Goal: Use online tool/utility: Utilize a website feature to perform a specific function

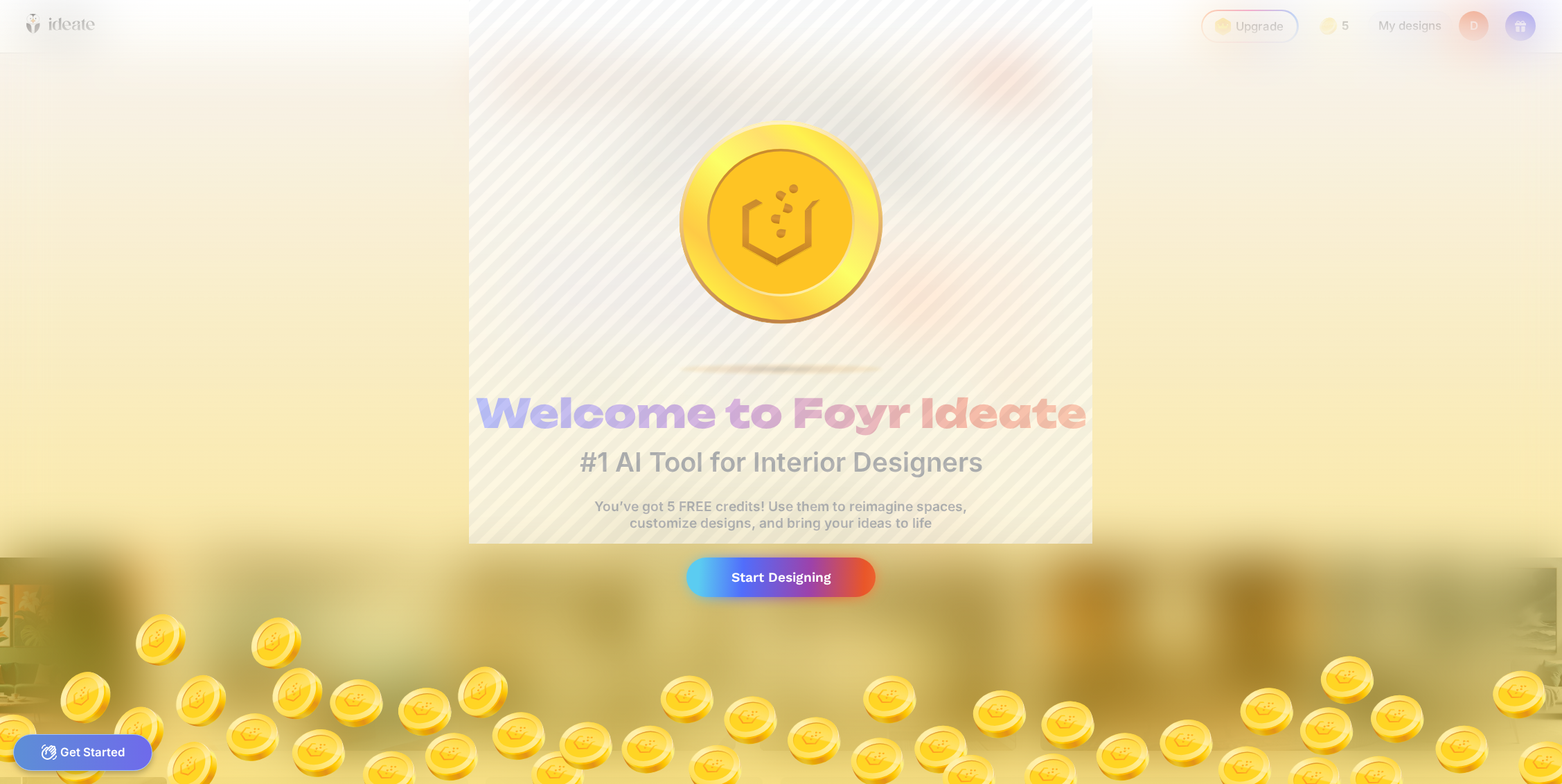
click at [759, 584] on div "Start Designing" at bounding box center [781, 577] width 190 height 40
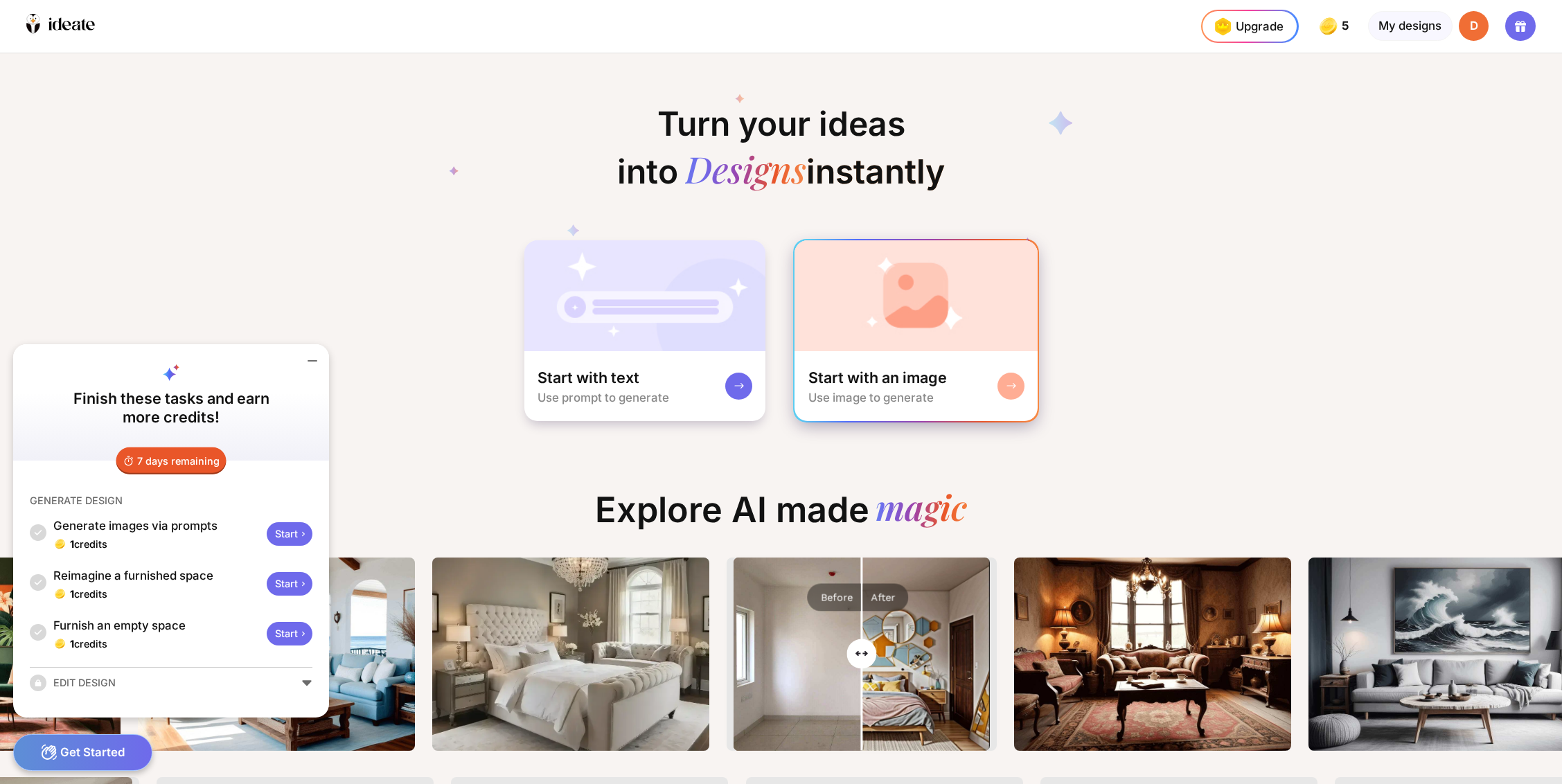
click at [949, 364] on div "Start with an image Use image to generate" at bounding box center [916, 386] width 243 height 70
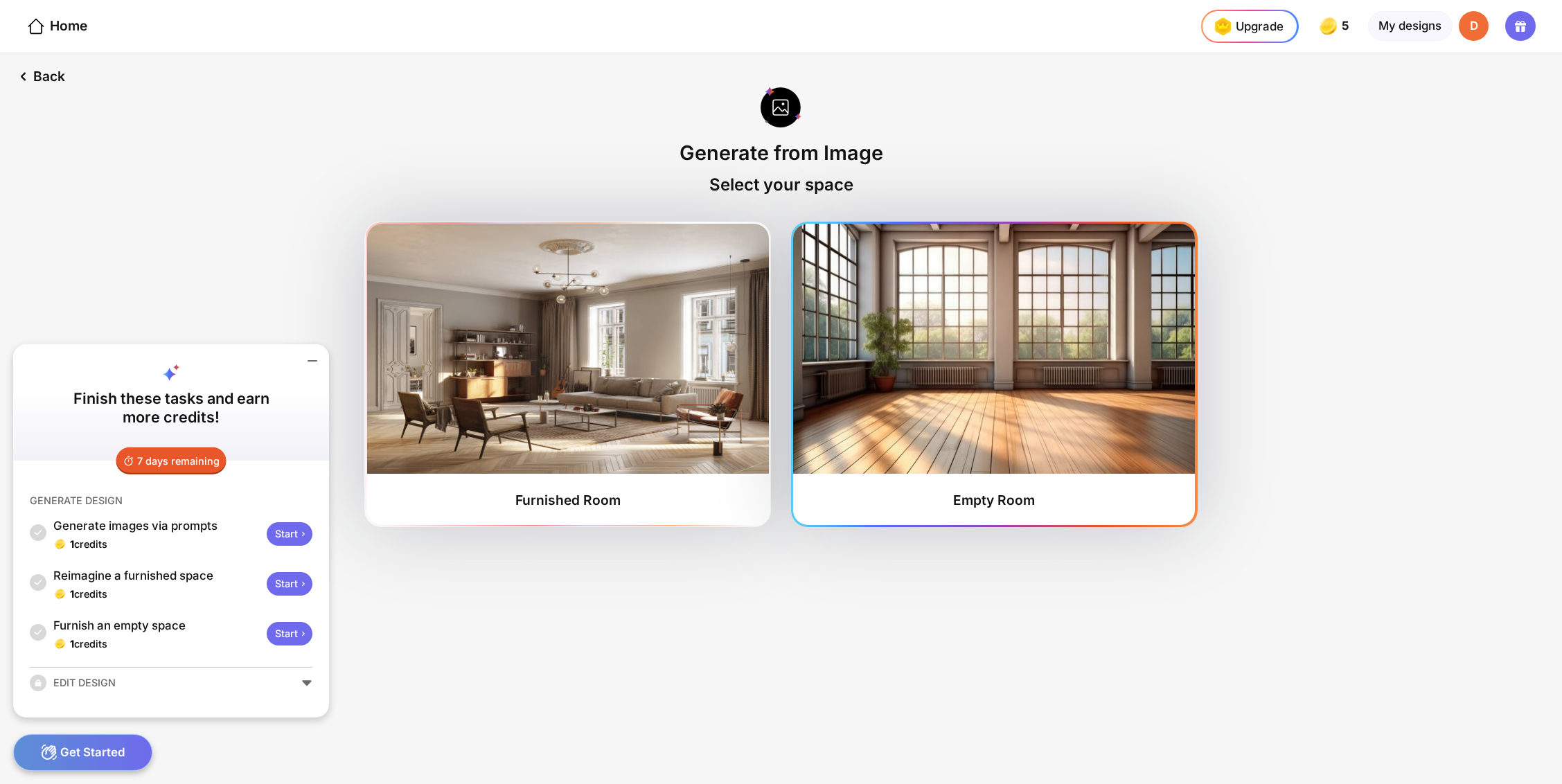
click at [837, 387] on img at bounding box center [994, 348] width 402 height 250
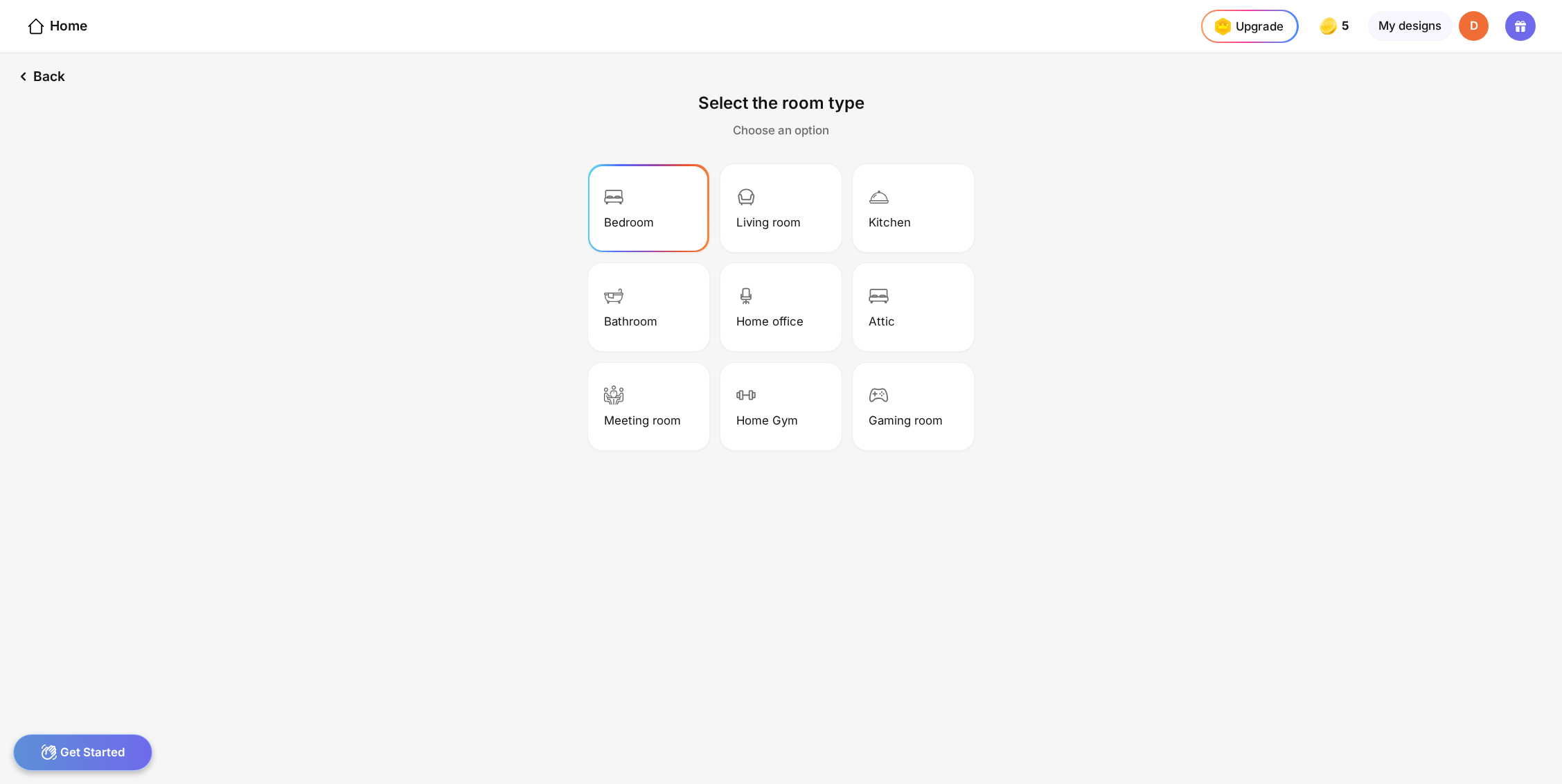
click at [675, 234] on div "Bedroom" at bounding box center [648, 208] width 116 height 83
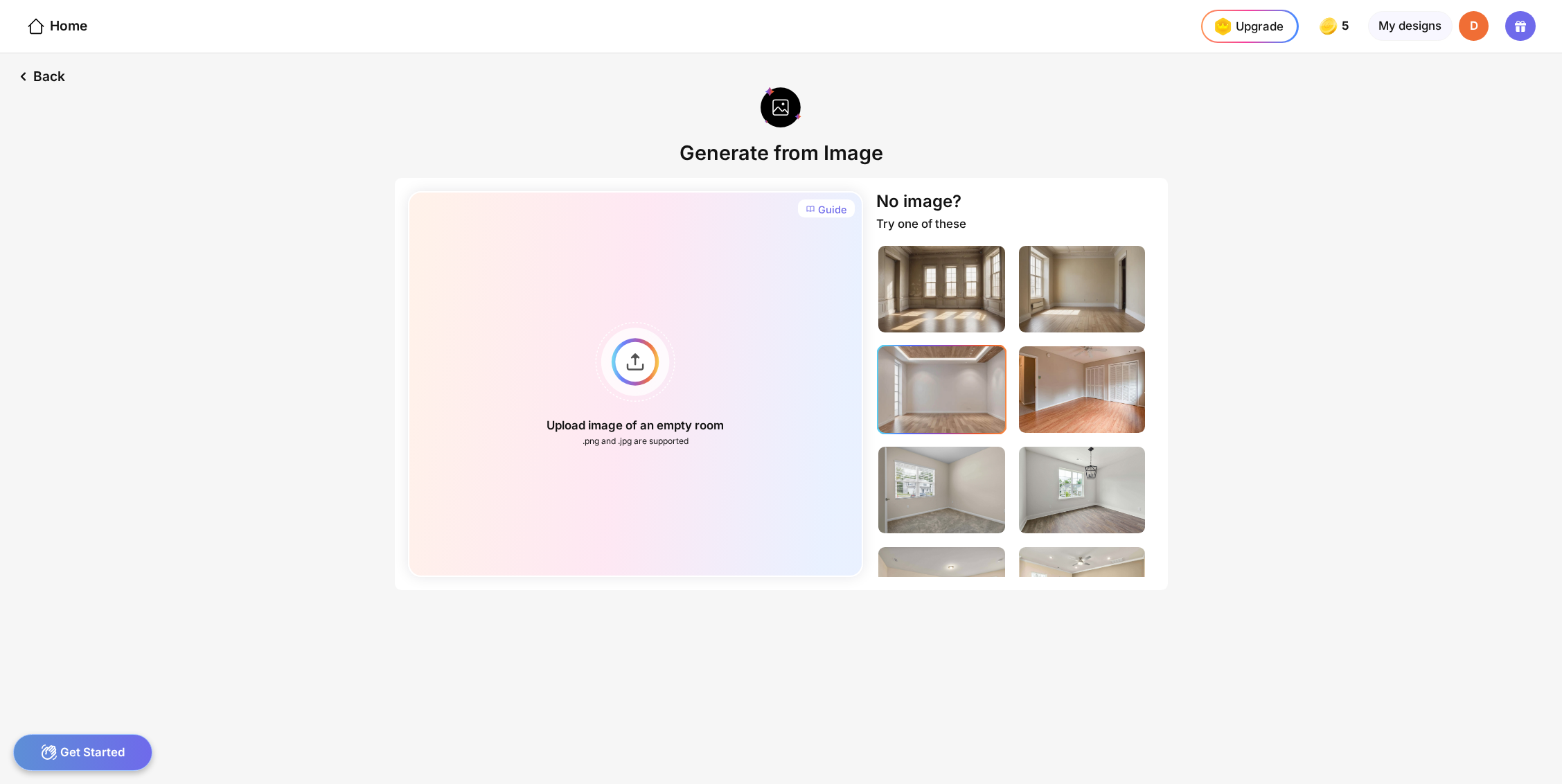
click at [946, 404] on img at bounding box center [941, 389] width 126 height 86
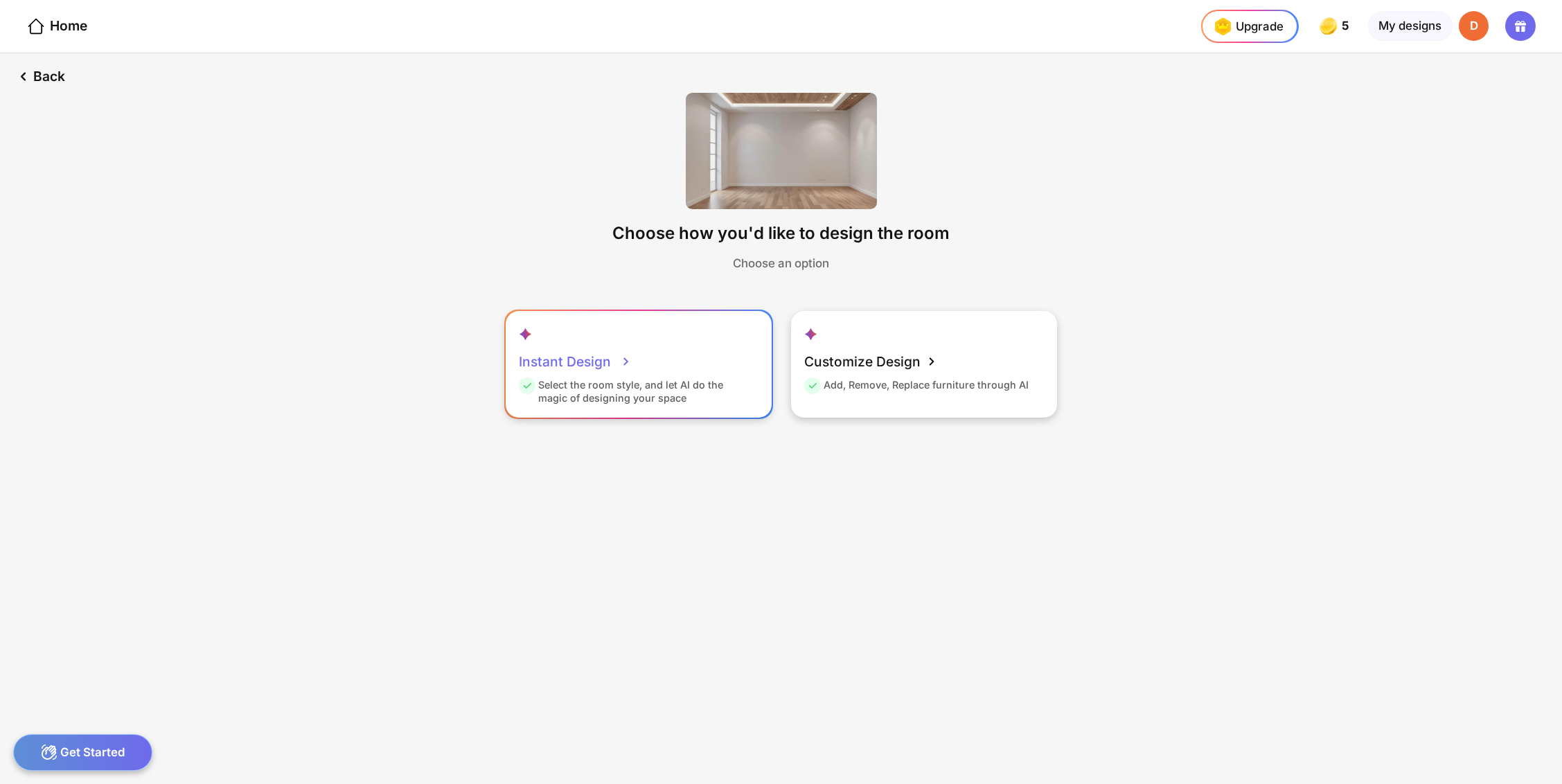
click at [664, 367] on div "Instant Design Select the room style, and let AI do the magic of designing your…" at bounding box center [638, 365] width 266 height 107
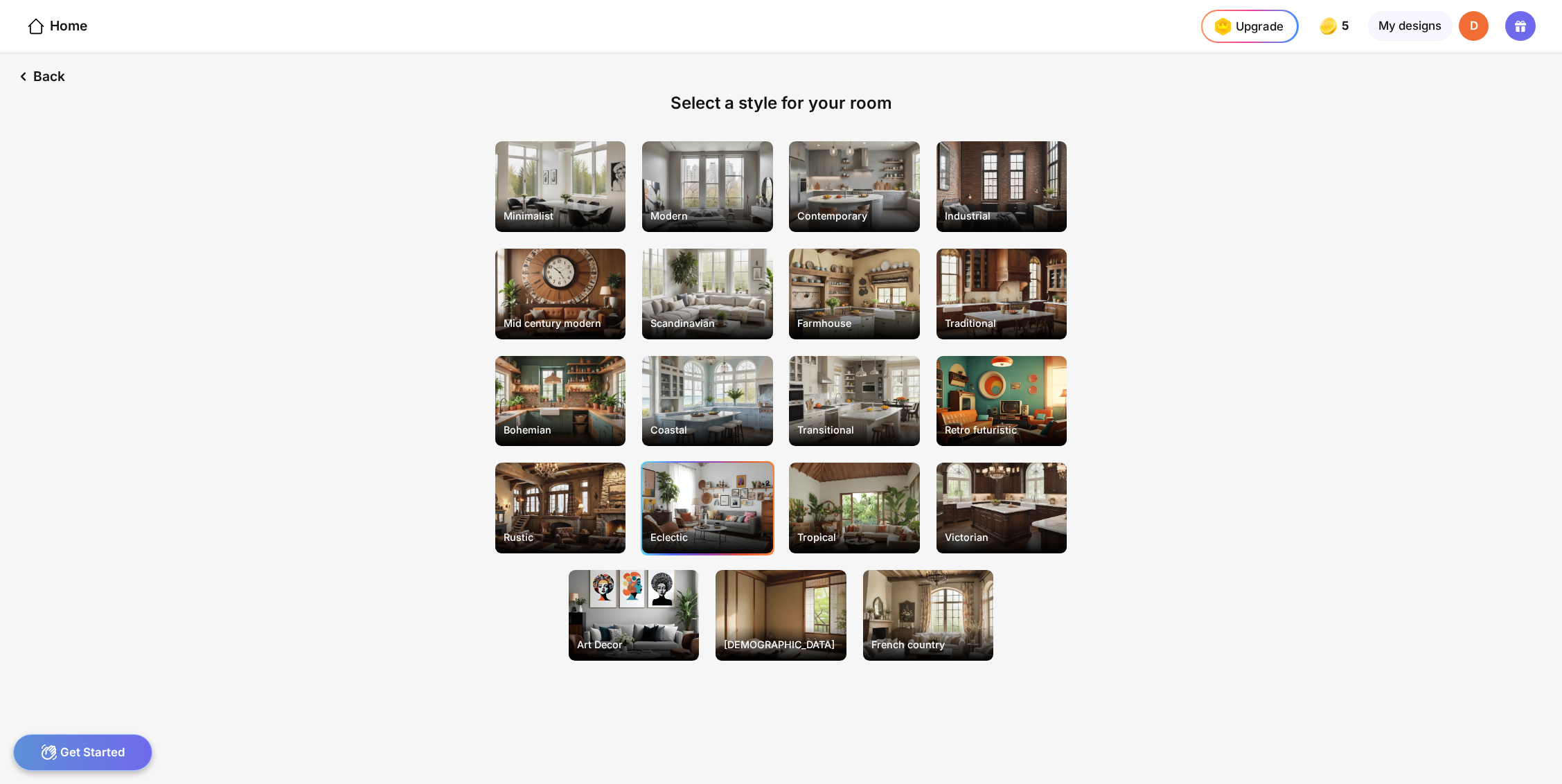
click at [681, 511] on div "Eclectic" at bounding box center [707, 508] width 130 height 91
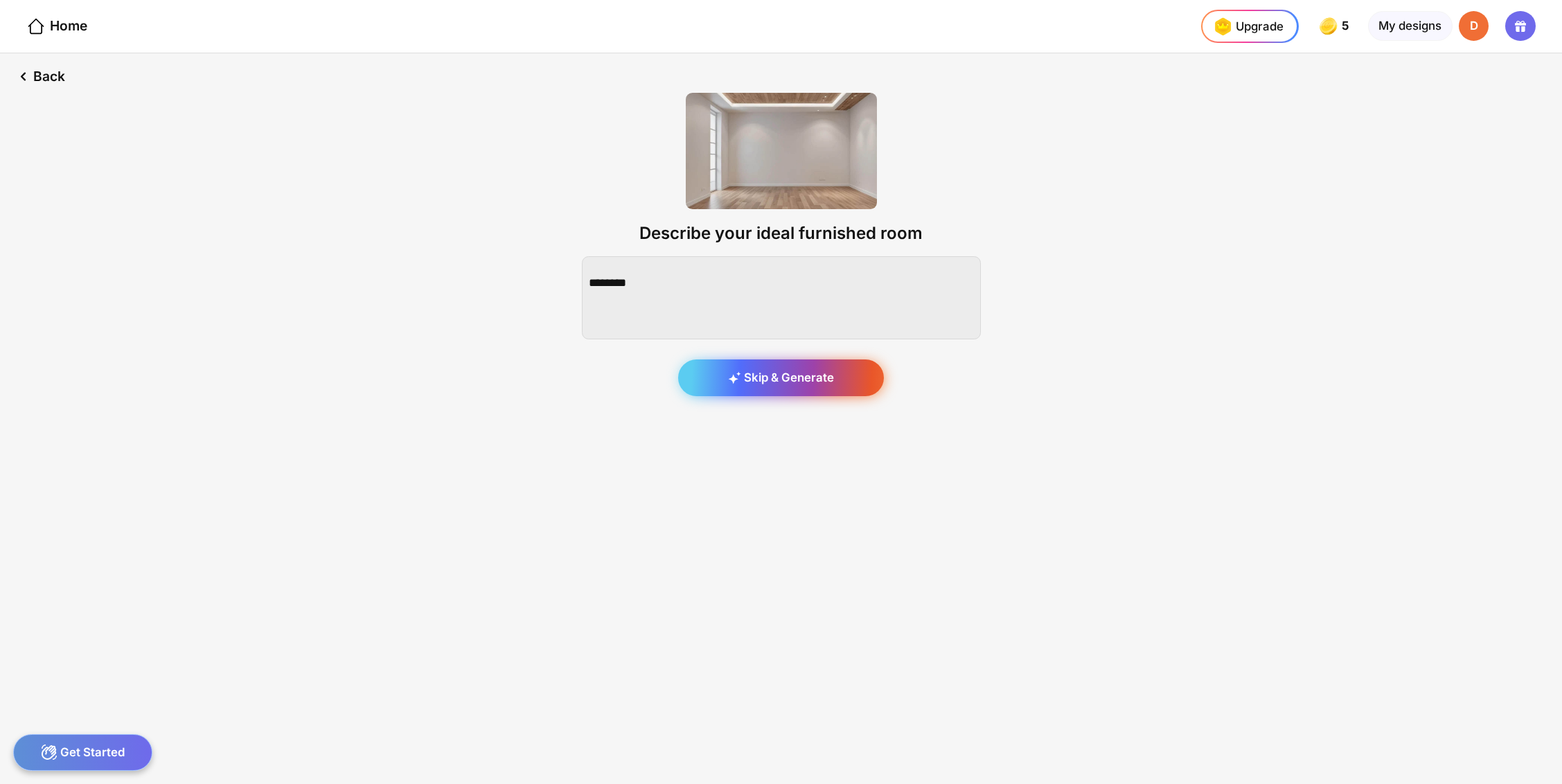
click at [718, 394] on div "Skip & Generate" at bounding box center [781, 378] width 206 height 37
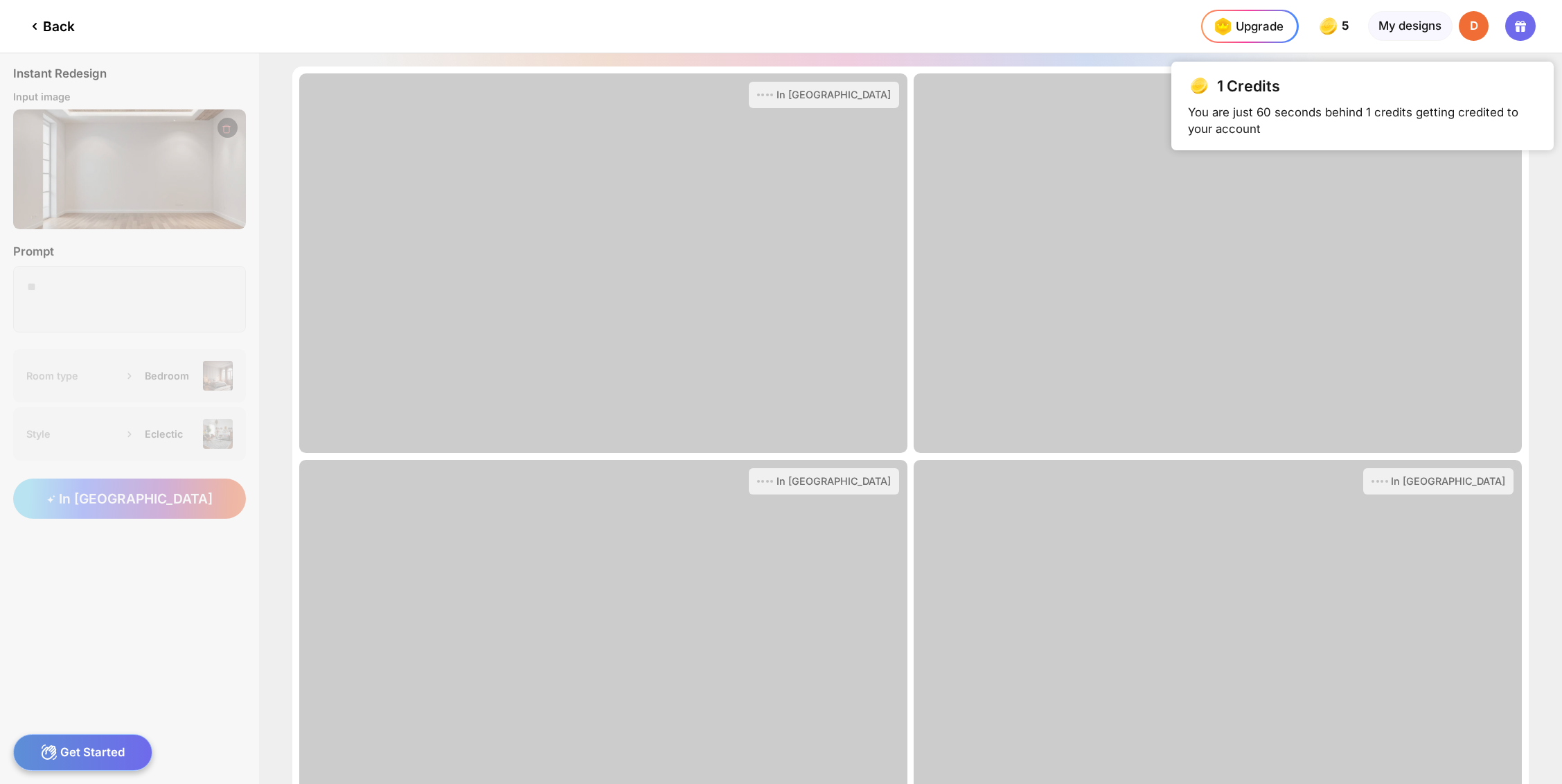
click at [761, 331] on div "In [GEOGRAPHIC_DATA]" at bounding box center [603, 263] width 608 height 380
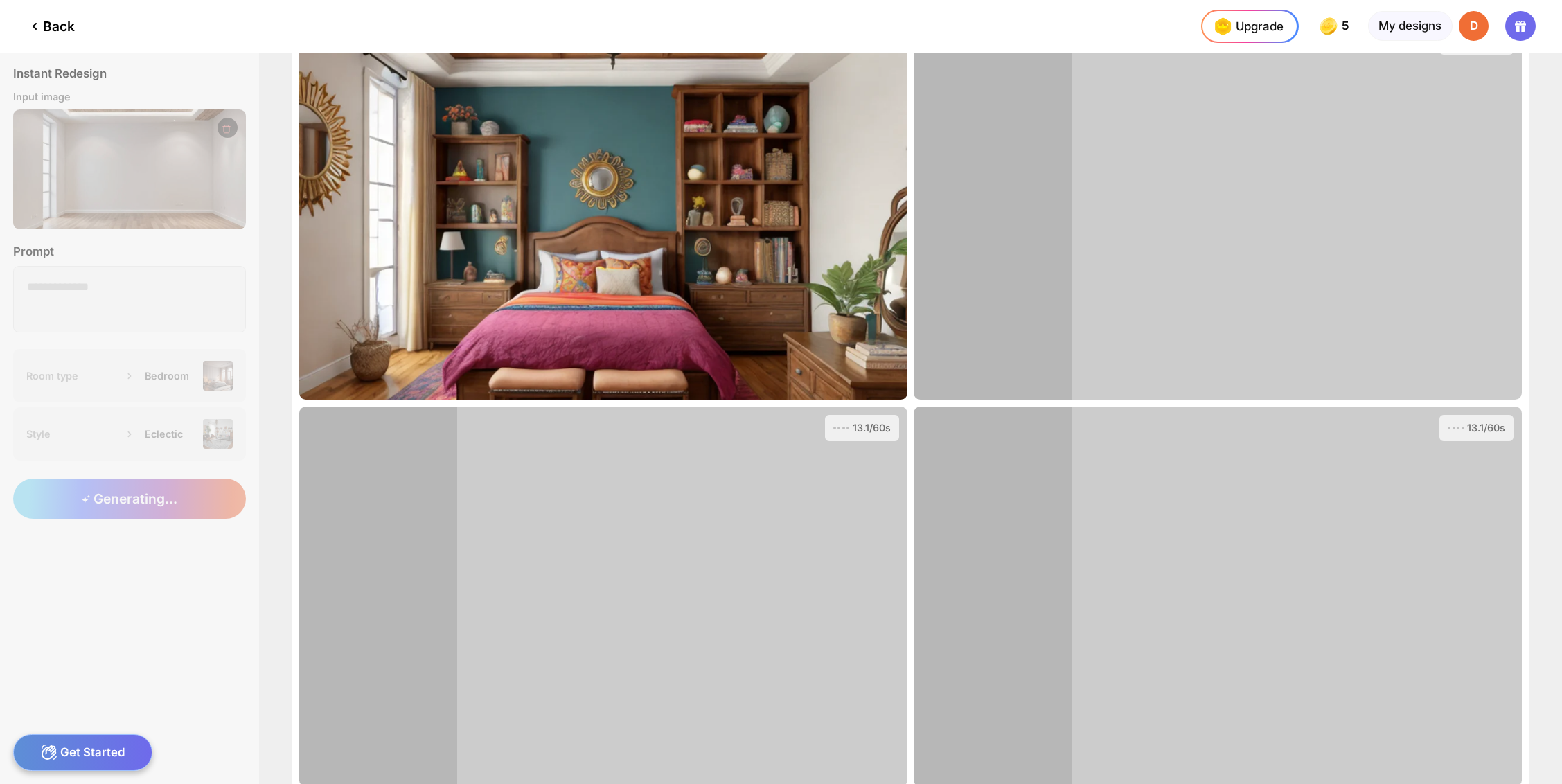
scroll to position [77, 0]
